Goal: Information Seeking & Learning: Learn about a topic

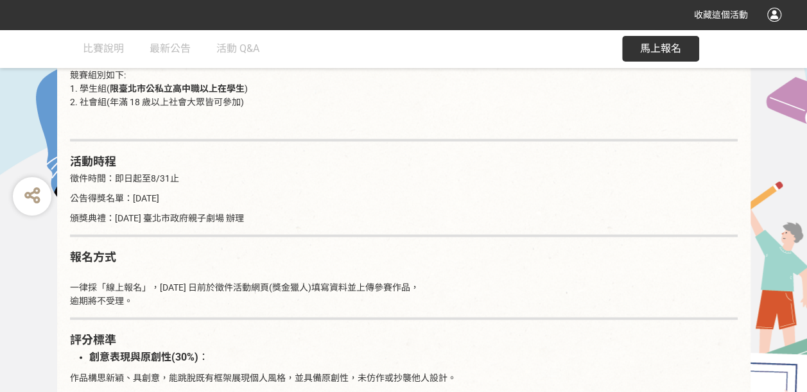
scroll to position [1155, 0]
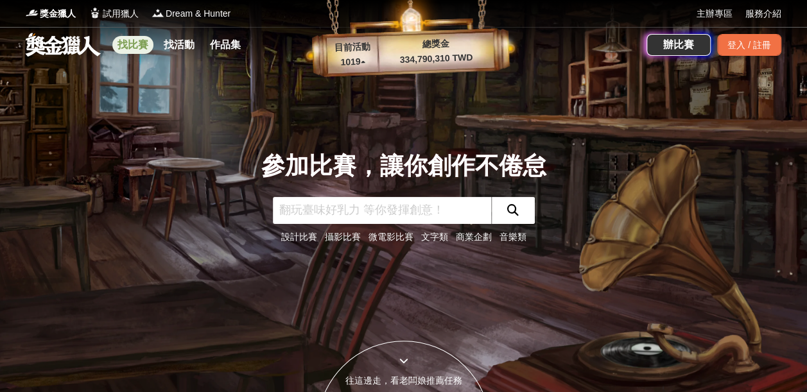
click at [151, 44] on link "找比賽" at bounding box center [132, 45] width 41 height 18
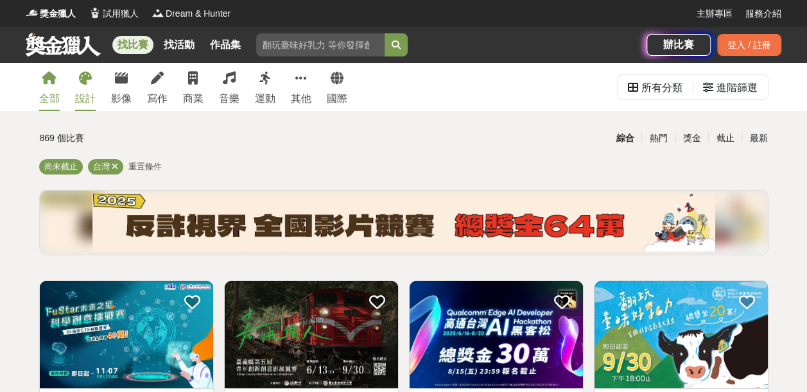
click at [82, 89] on link "設計" at bounding box center [85, 87] width 21 height 48
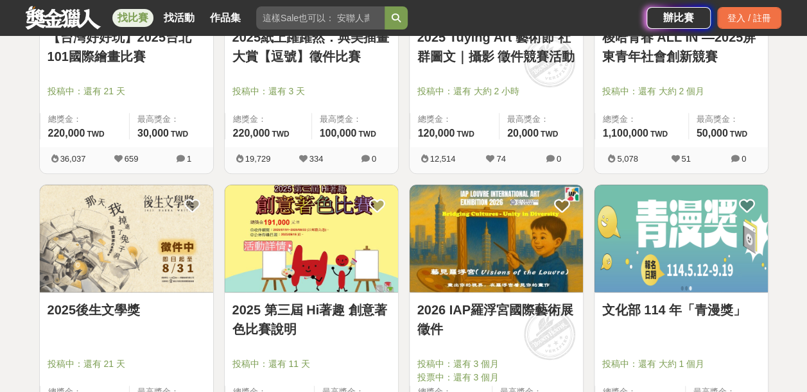
scroll to position [642, 0]
click at [307, 243] on img at bounding box center [311, 237] width 173 height 107
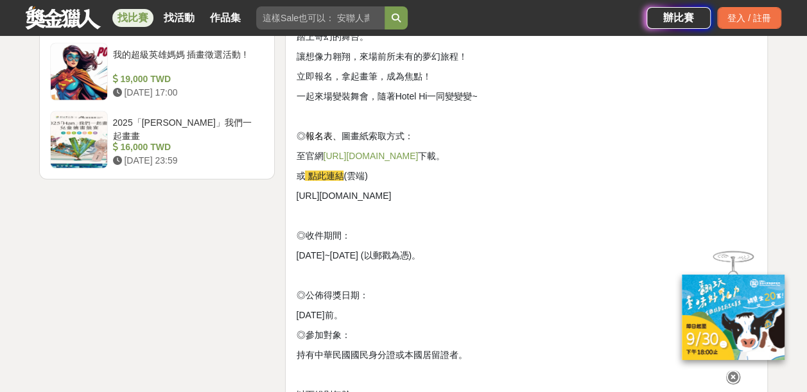
scroll to position [1861, 0]
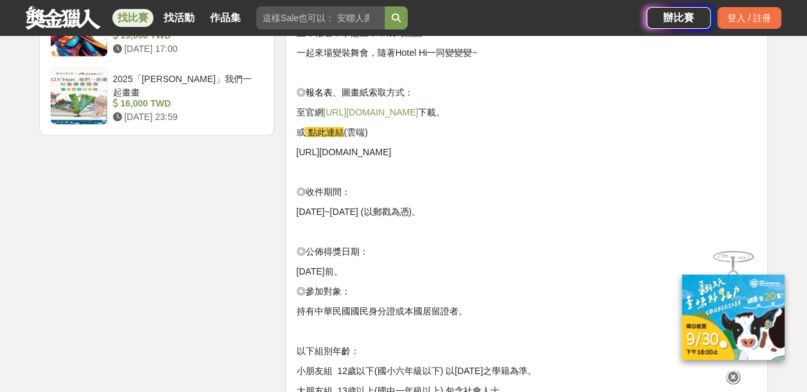
drag, startPoint x: 297, startPoint y: 155, endPoint x: 678, endPoint y: 140, distance: 381.5
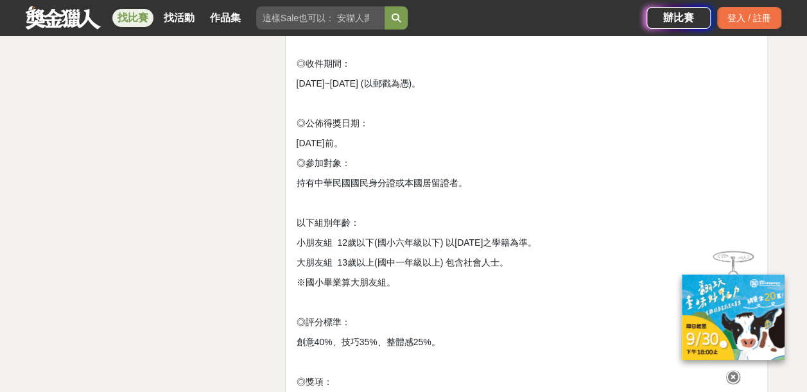
click at [507, 162] on p "◎參加對象：" at bounding box center [526, 163] width 461 height 13
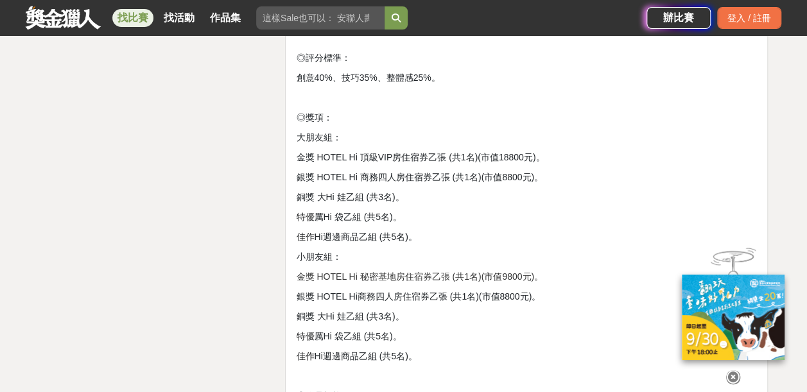
scroll to position [2310, 0]
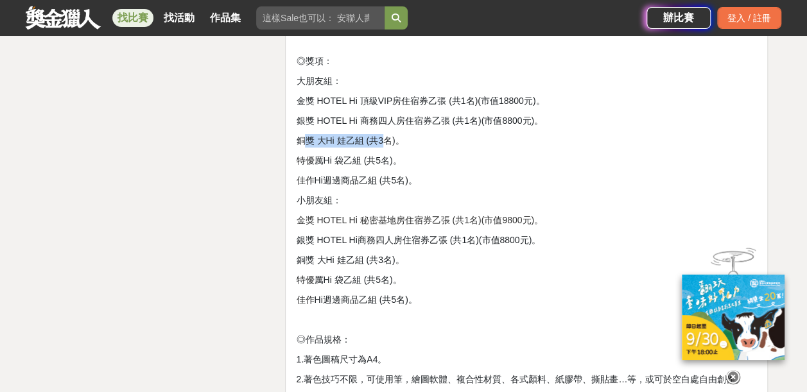
drag, startPoint x: 301, startPoint y: 142, endPoint x: 386, endPoint y: 140, distance: 85.4
click at [386, 140] on span "銅獎 大Hi 娃乙組 (共3名)。" at bounding box center [350, 140] width 108 height 10
drag, startPoint x: 386, startPoint y: 140, endPoint x: 313, endPoint y: 171, distance: 80.0
click at [313, 174] on p "佳作 Hi週邊商品乙組 (共5名)。" at bounding box center [526, 180] width 461 height 13
drag, startPoint x: 293, startPoint y: 160, endPoint x: 363, endPoint y: 166, distance: 70.2
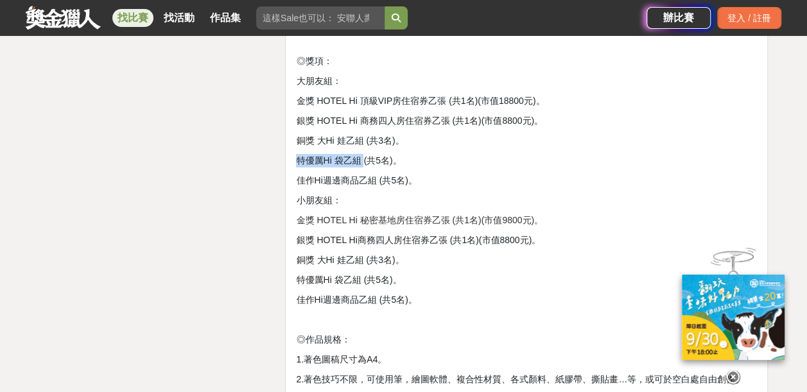
drag, startPoint x: 363, startPoint y: 166, endPoint x: 336, endPoint y: 178, distance: 29.6
click at [338, 178] on span "Hi週邊商品乙組 (共5名)。" at bounding box center [365, 180] width 103 height 10
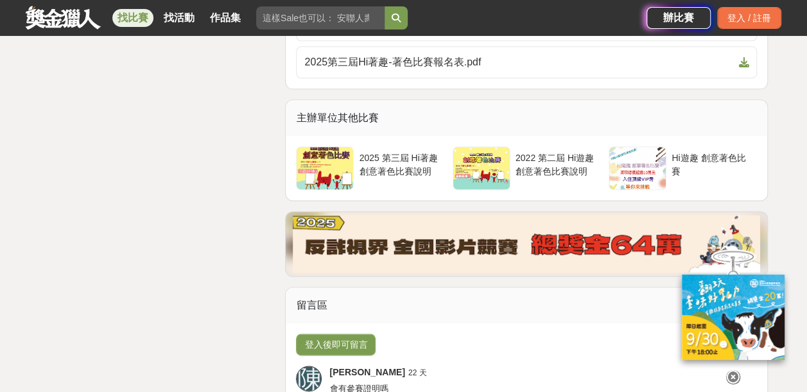
scroll to position [3144, 0]
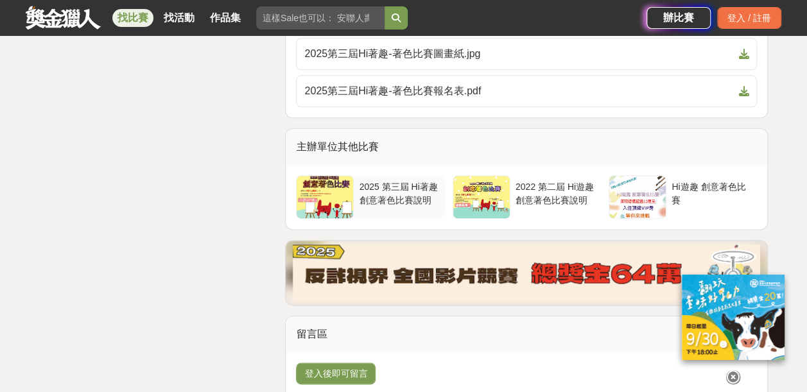
click at [381, 181] on div "2025 第三屆 Hi著趣 創意著色比賽說明" at bounding box center [399, 192] width 80 height 24
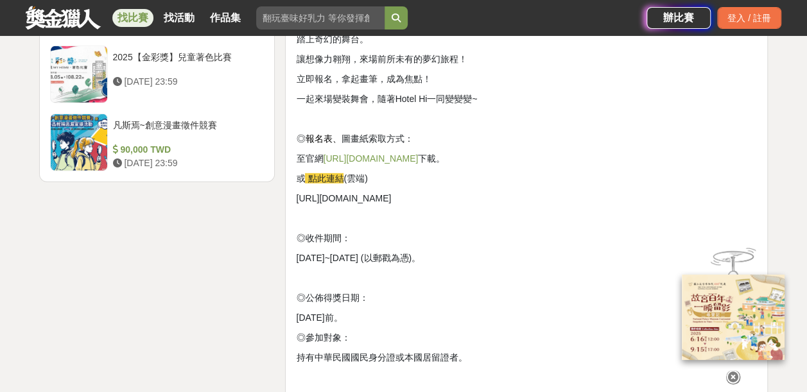
scroll to position [1861, 0]
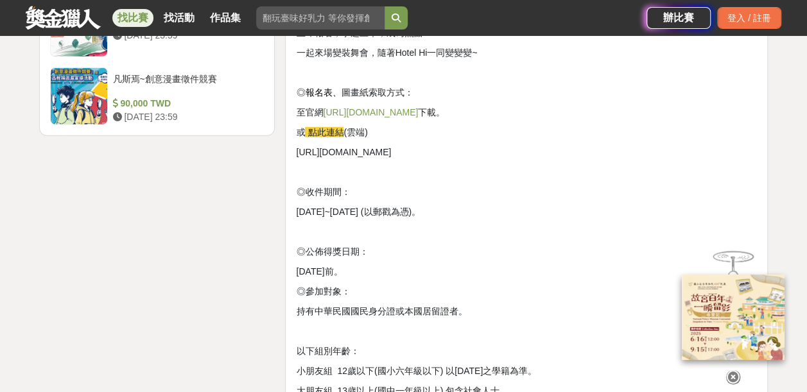
click at [403, 113] on link "http://www.hotelhi.com.tw/" at bounding box center [370, 112] width 95 height 10
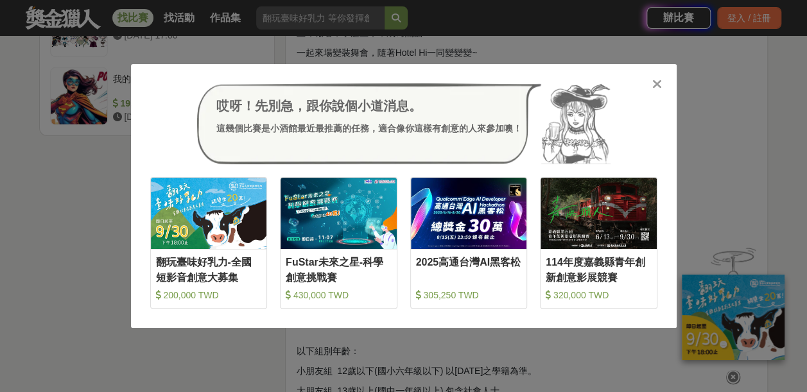
click at [95, 289] on div "哎呀！先別急，跟你說個小道消息。 這幾個比賽是小酒館最近最推薦的任務，適合像你這樣有創意的人來參加噢！ 收藏 翻玩臺味好乳力-全國短影音創意大募集 200,0…" at bounding box center [403, 196] width 807 height 392
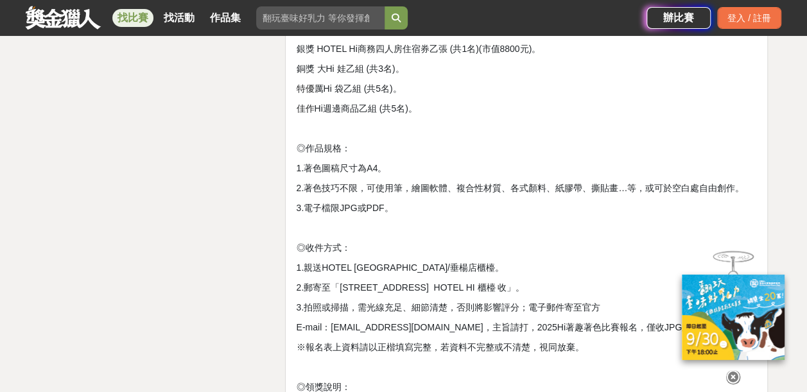
scroll to position [2503, 0]
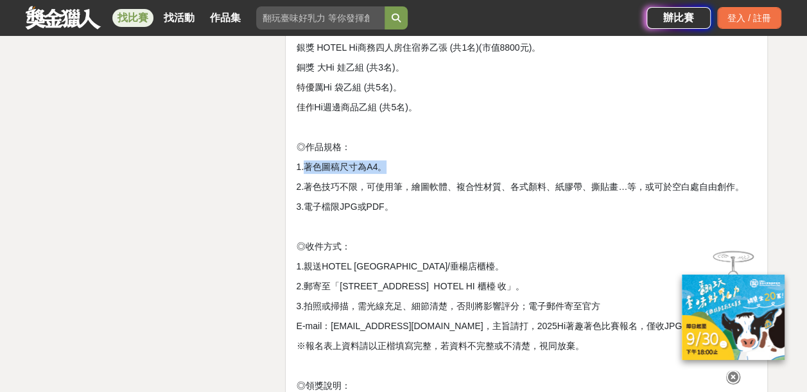
drag, startPoint x: 307, startPoint y: 168, endPoint x: 413, endPoint y: 169, distance: 106.5
click at [413, 169] on p "1.著色圖稿尺寸為A4。" at bounding box center [526, 166] width 461 height 13
drag, startPoint x: 413, startPoint y: 169, endPoint x: 329, endPoint y: 218, distance: 97.5
click at [341, 223] on p at bounding box center [526, 226] width 461 height 13
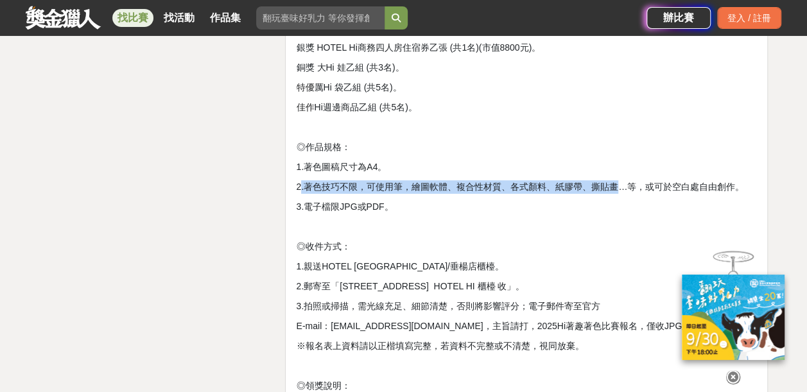
drag, startPoint x: 300, startPoint y: 188, endPoint x: 617, endPoint y: 180, distance: 317.1
click at [617, 180] on p "2.著色技巧不限，可使用筆，繪圖軟體、複合性材質、各式顏料、紙膠帶、撕貼畫…等，或可於空白處自由創作。" at bounding box center [526, 186] width 461 height 13
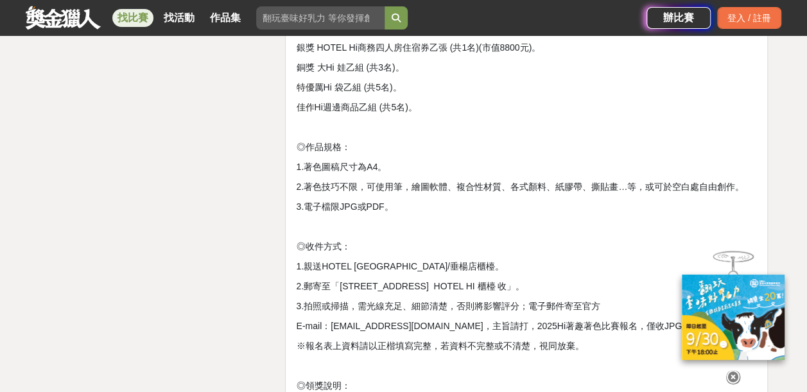
drag, startPoint x: 617, startPoint y: 180, endPoint x: 533, endPoint y: 218, distance: 92.8
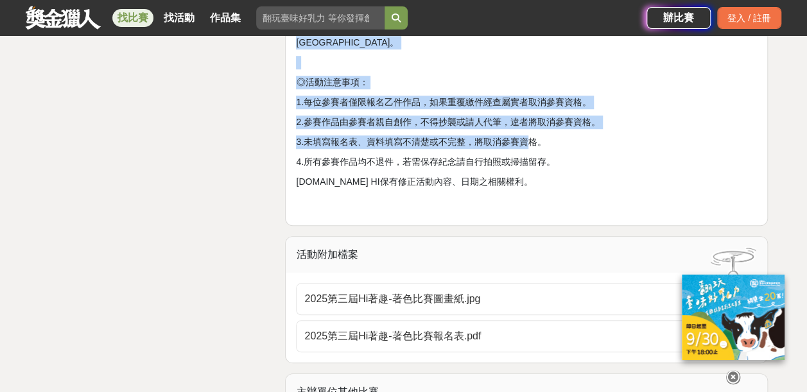
scroll to position [2888, 0]
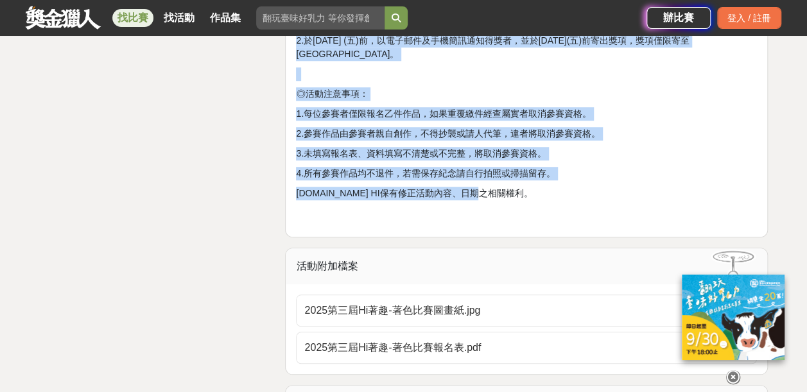
drag, startPoint x: 296, startPoint y: 96, endPoint x: 511, endPoint y: 191, distance: 235.0
copy div "2025 第三屆 Hi著趣 創意著色比賽說明 ◎創意著色主題： ✨ Hi 百變舞會 ✨ 踏上奇幻的舞台。 讓想像力翱翔，來場前所未有的夢幻旅程！ 立即報名，拿…"
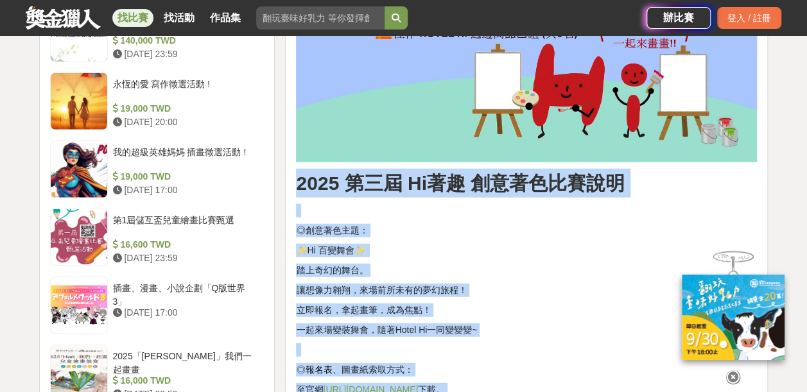
scroll to position [1604, 0]
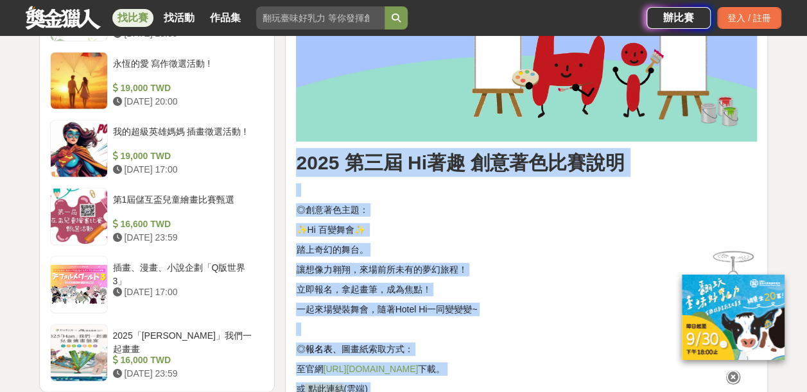
click at [426, 188] on p at bounding box center [526, 190] width 461 height 13
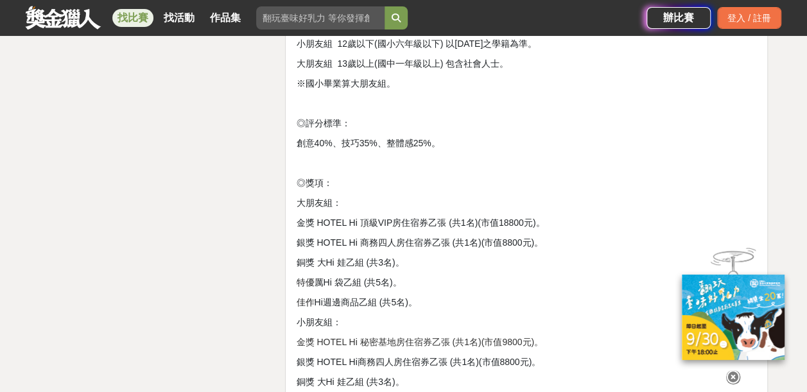
scroll to position [2246, 0]
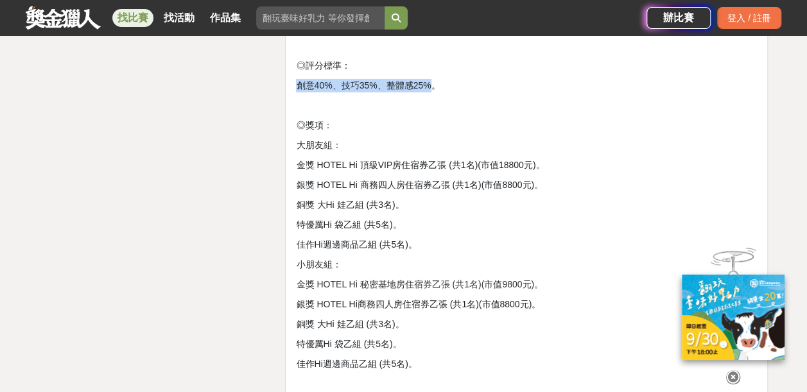
drag, startPoint x: 295, startPoint y: 86, endPoint x: 430, endPoint y: 82, distance: 134.8
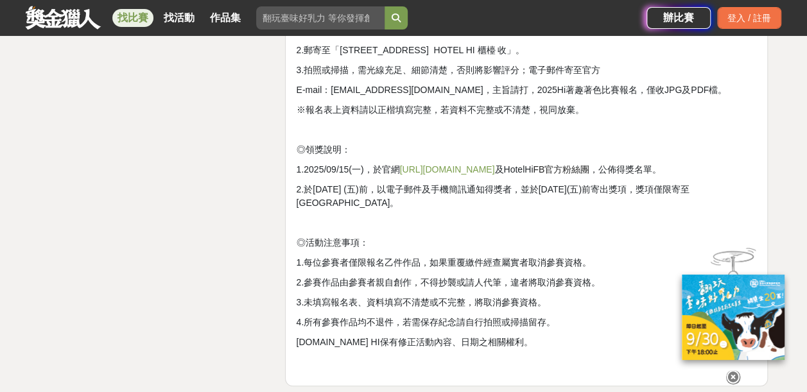
scroll to position [2759, 0]
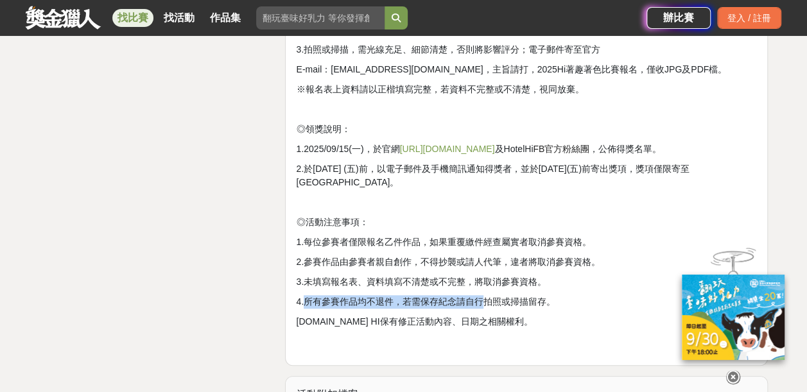
drag, startPoint x: 353, startPoint y: 308, endPoint x: 481, endPoint y: 300, distance: 128.0
click at [481, 300] on p "4.所有參賽作品均不退件，若需保存紀念請自行拍照或掃描留存。" at bounding box center [526, 301] width 461 height 13
drag, startPoint x: 481, startPoint y: 300, endPoint x: 447, endPoint y: 330, distance: 45.0
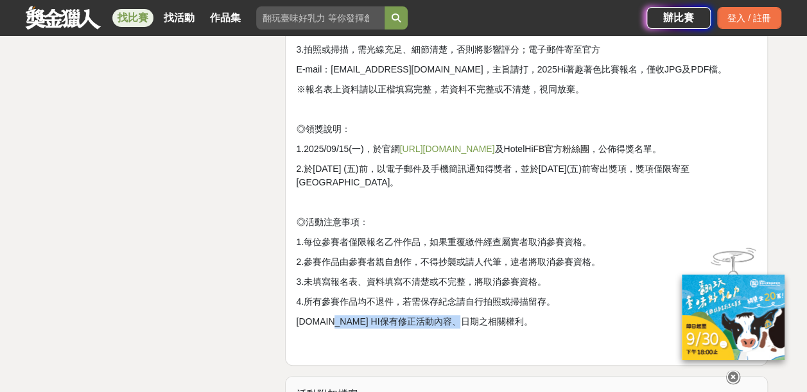
drag, startPoint x: 331, startPoint y: 324, endPoint x: 475, endPoint y: 325, distance: 143.7
click at [475, 325] on span "5.HOTEL HI保有修正活動內容、日期之相關權利。" at bounding box center [414, 321] width 236 height 10
drag, startPoint x: 475, startPoint y: 325, endPoint x: 408, endPoint y: 333, distance: 67.3
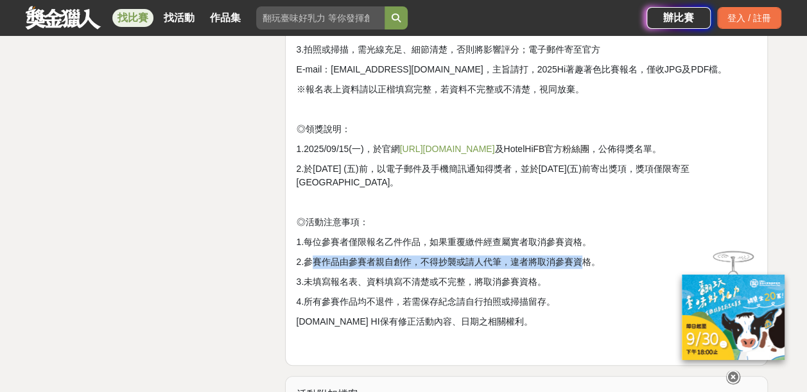
drag, startPoint x: 309, startPoint y: 264, endPoint x: 589, endPoint y: 258, distance: 279.9
click at [589, 258] on span "2.參賽作品由參賽者親自創作，不得抄襲或請人代筆，違者將取消參賽資格。" at bounding box center [448, 262] width 304 height 10
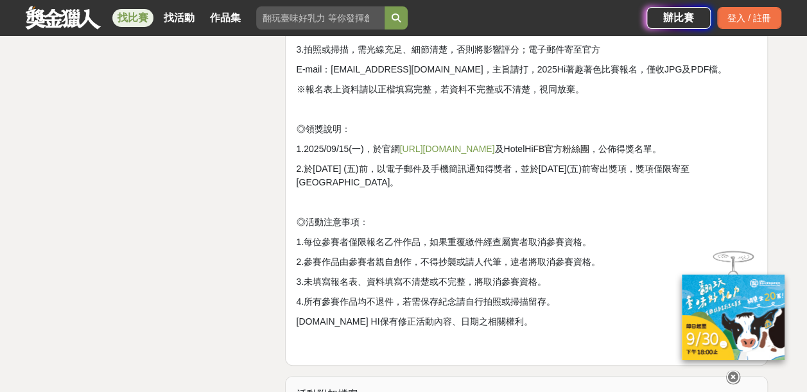
drag, startPoint x: 589, startPoint y: 258, endPoint x: 463, endPoint y: 282, distance: 128.7
click at [463, 282] on span "3.未填寫報名表、資料填寫不清楚或不完整，將取消參賽資格。" at bounding box center [421, 282] width 250 height 10
drag, startPoint x: 386, startPoint y: 282, endPoint x: 537, endPoint y: 284, distance: 150.8
click at [537, 284] on span "3.未填寫報名表、資料填寫不清楚或不完整，將取消參賽資格。" at bounding box center [421, 282] width 250 height 10
drag, startPoint x: 537, startPoint y: 284, endPoint x: 399, endPoint y: 313, distance: 141.6
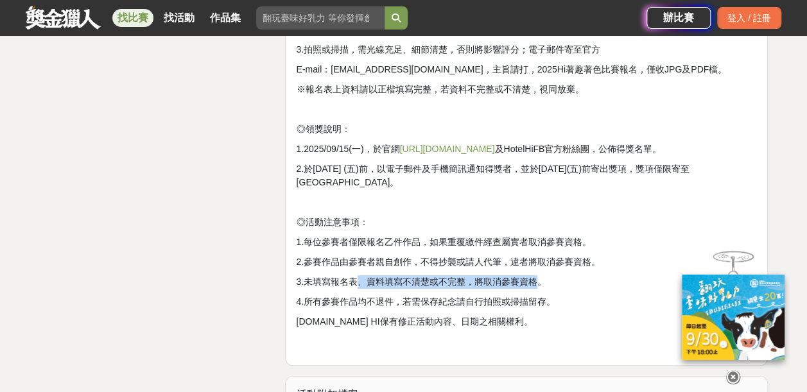
click at [402, 318] on span "5.HOTEL HI保有修正活動內容、日期之相關權利。" at bounding box center [414, 321] width 236 height 10
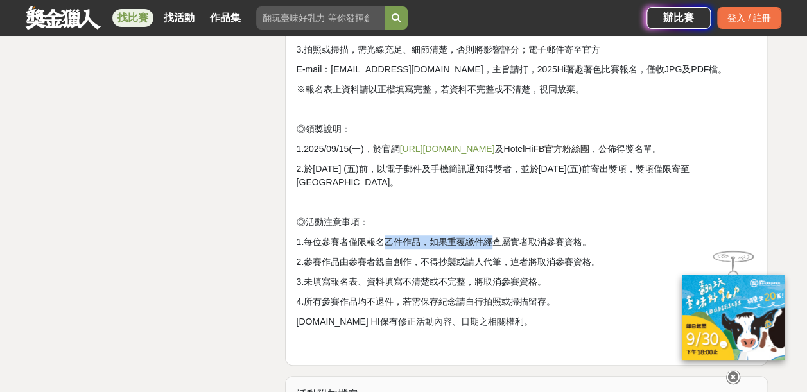
drag, startPoint x: 384, startPoint y: 246, endPoint x: 495, endPoint y: 246, distance: 111.7
click at [495, 246] on span "1.每位參賽者僅限報名乙件作品，如果重覆繳件經查屬實者取消參賽資格。" at bounding box center [443, 242] width 295 height 10
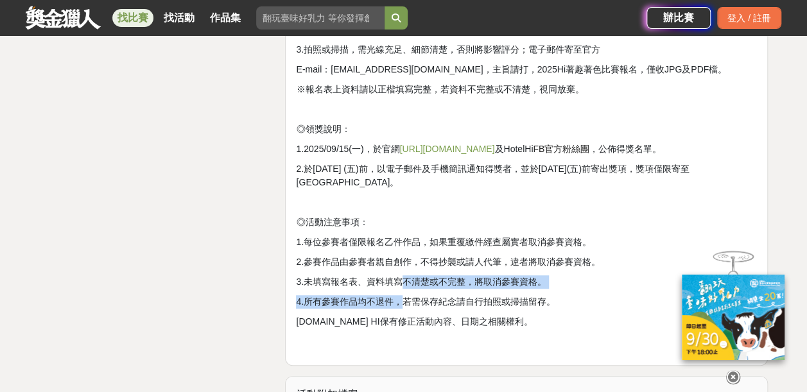
drag, startPoint x: 495, startPoint y: 246, endPoint x: 400, endPoint y: 289, distance: 104.3
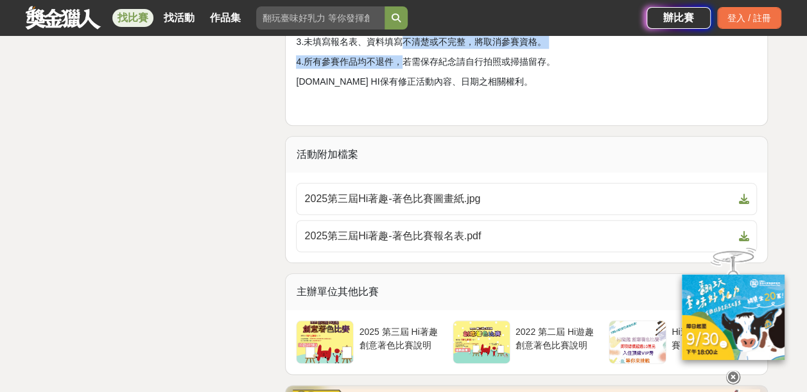
scroll to position [3144, 0]
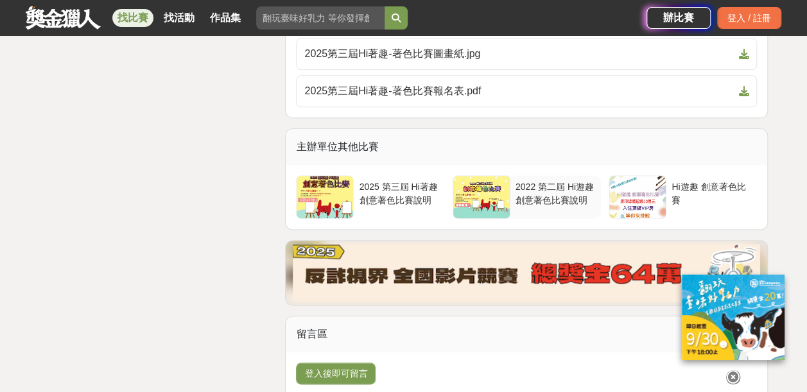
click at [536, 187] on div "2022 第二屆 Hi遊趣 創意著色比賽說明" at bounding box center [555, 192] width 80 height 24
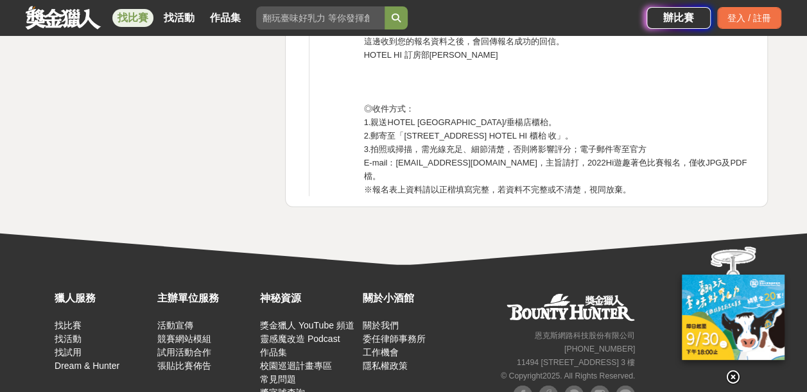
scroll to position [3850, 0]
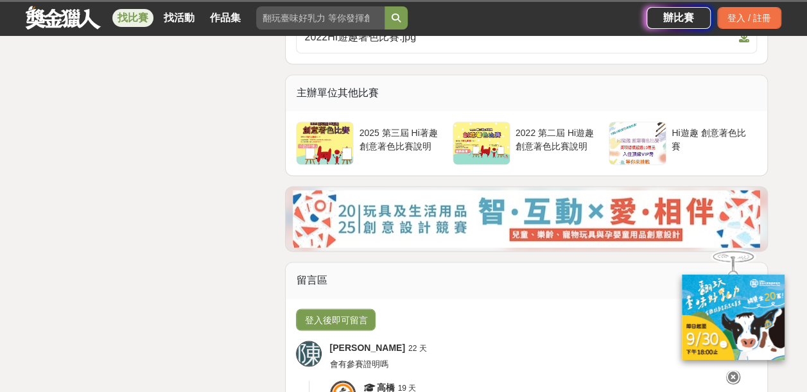
scroll to position [3144, 0]
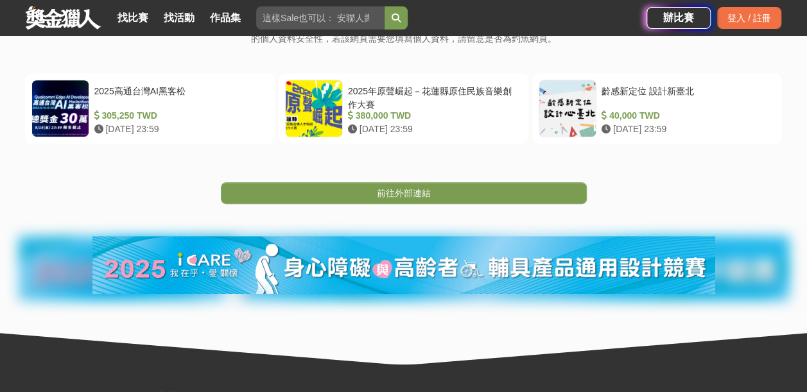
scroll to position [257, 0]
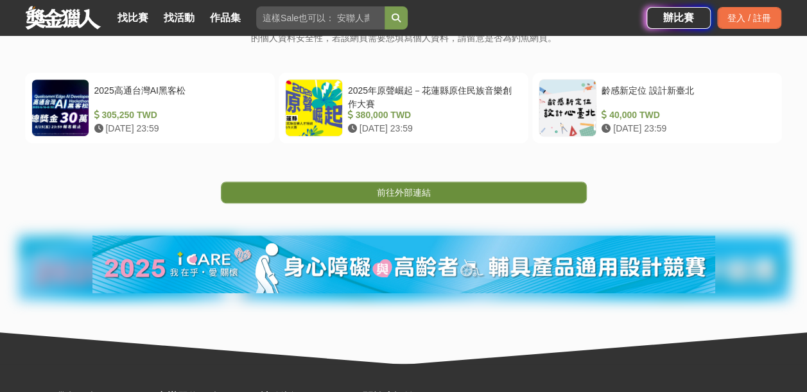
click at [417, 193] on span "前往外部連結" at bounding box center [404, 192] width 54 height 10
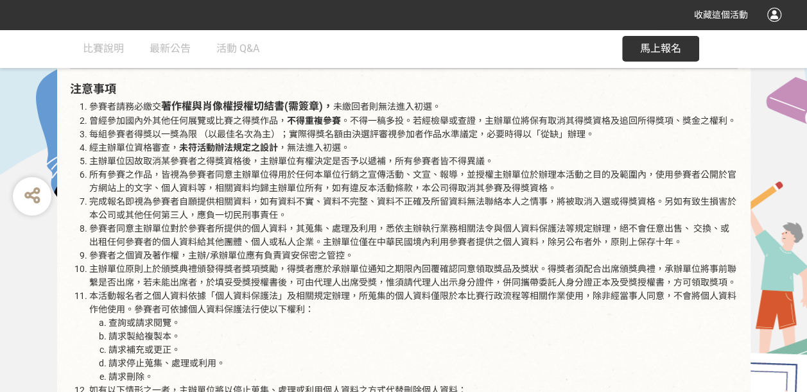
scroll to position [1604, 0]
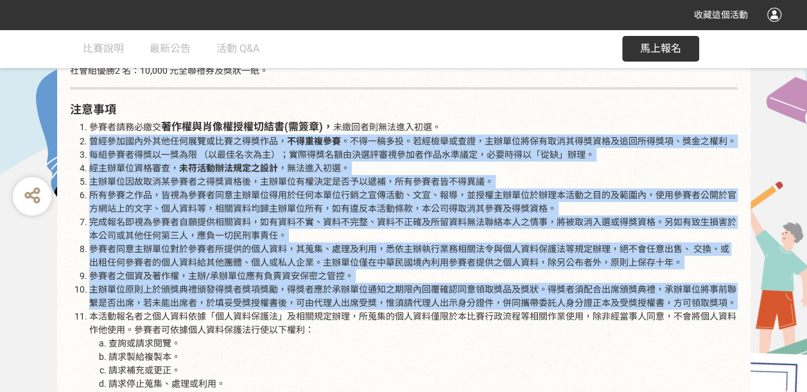
drag, startPoint x: 93, startPoint y: 127, endPoint x: 305, endPoint y: 309, distance: 279.9
click at [305, 309] on ol "參賽者請務必繳交 著作權與肖像權授權切結書(需簽章)， 未繳回者則無法進入初選 。 曾經參加國內外其他任何展覽或比賽之得獎作品， 不得重複參賽 。不得一稿多投…" at bounding box center [403, 362] width 667 height 487
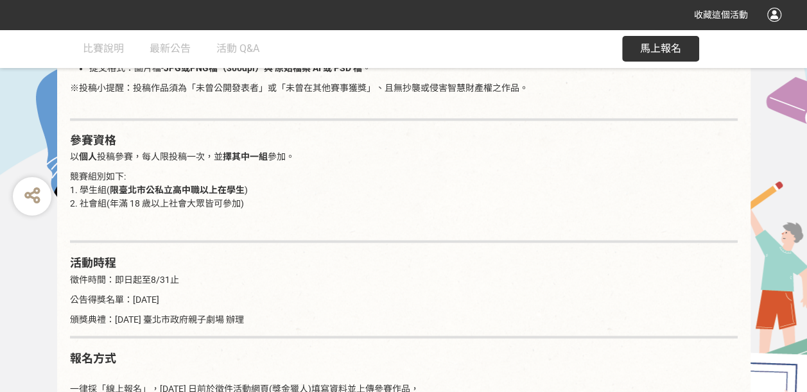
scroll to position [963, 0]
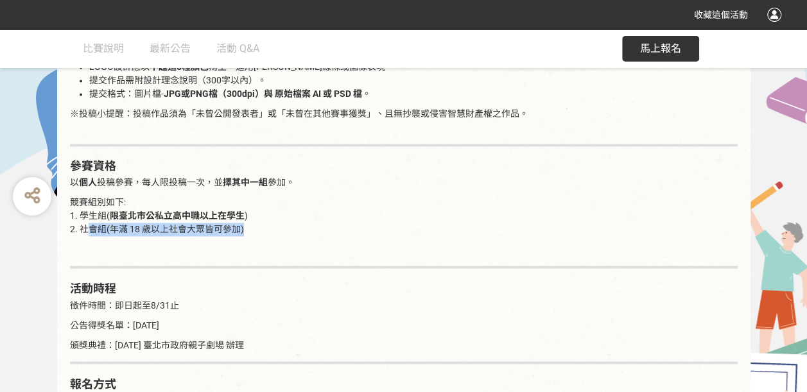
drag, startPoint x: 83, startPoint y: 212, endPoint x: 257, endPoint y: 210, distance: 173.9
click at [257, 210] on p "競賽組別如下: 1. 學生組( 限[GEOGRAPHIC_DATA]公私立高中職以上在學生 ) 2. 社會組(年滿 18 歲以上社會大眾皆可參加)" at bounding box center [403, 216] width 667 height 40
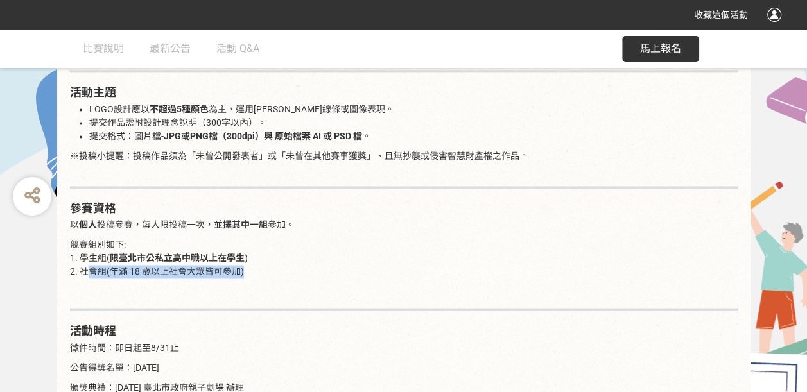
scroll to position [834, 0]
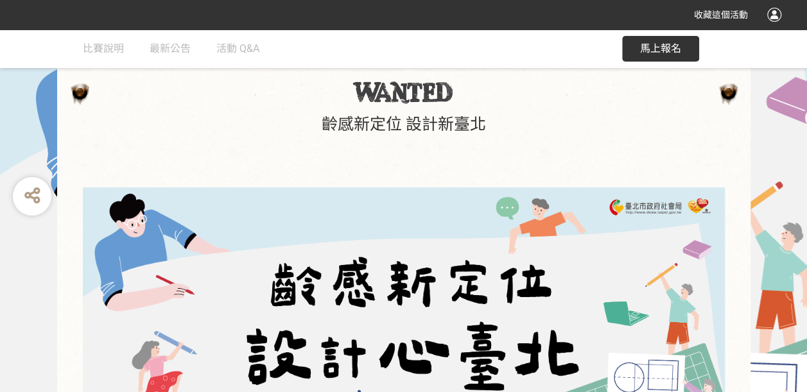
scroll to position [64, 0]
